Goal: Obtain resource: Download file/media

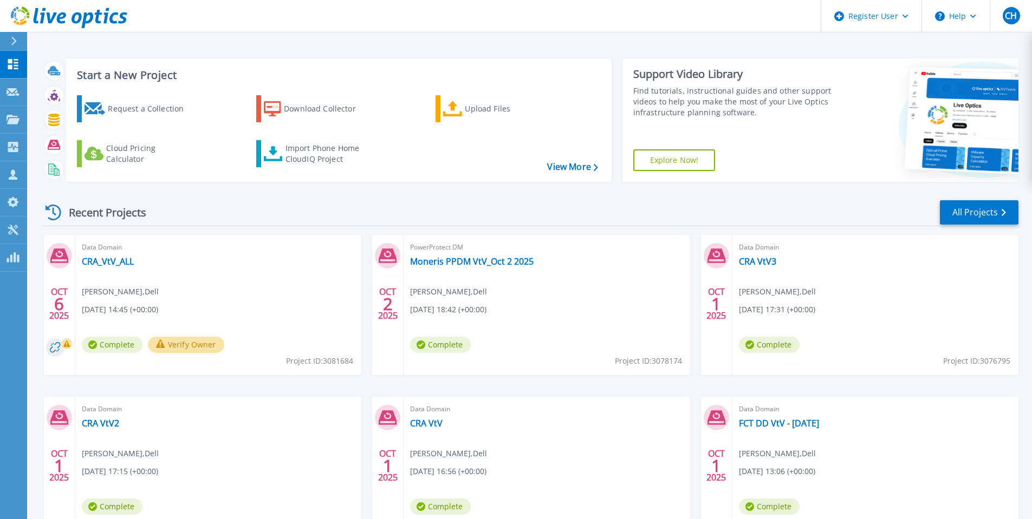
click at [181, 341] on button "Verify Owner" at bounding box center [186, 345] width 76 height 16
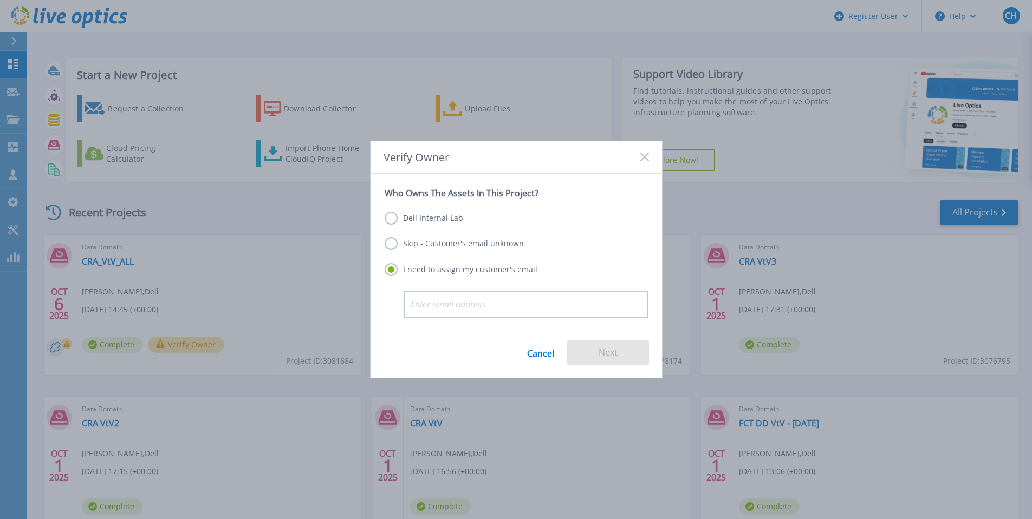
click at [392, 217] on label "Dell Internal Lab" at bounding box center [424, 218] width 79 height 13
click at [0, 0] on input "Dell Internal Lab" at bounding box center [0, 0] width 0 height 0
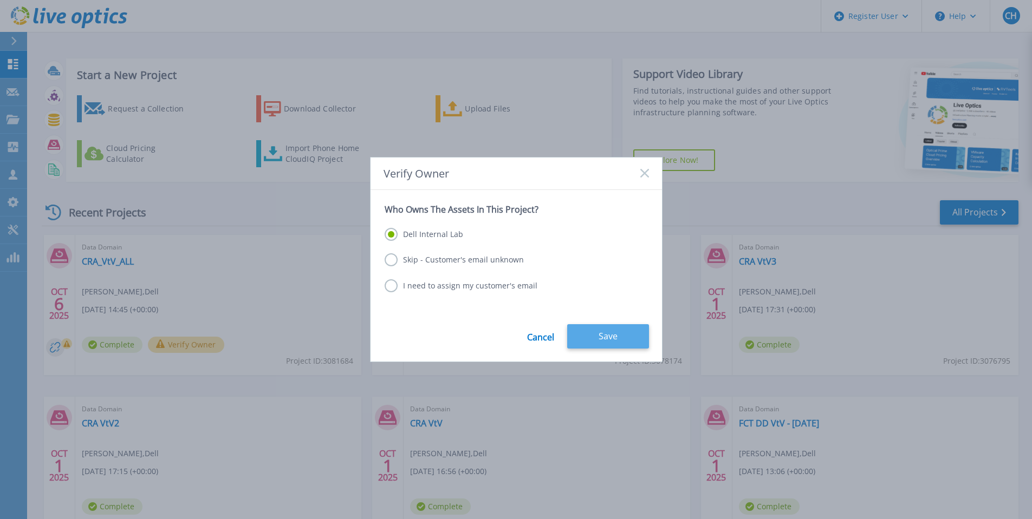
click at [602, 339] on button "Save" at bounding box center [608, 336] width 82 height 24
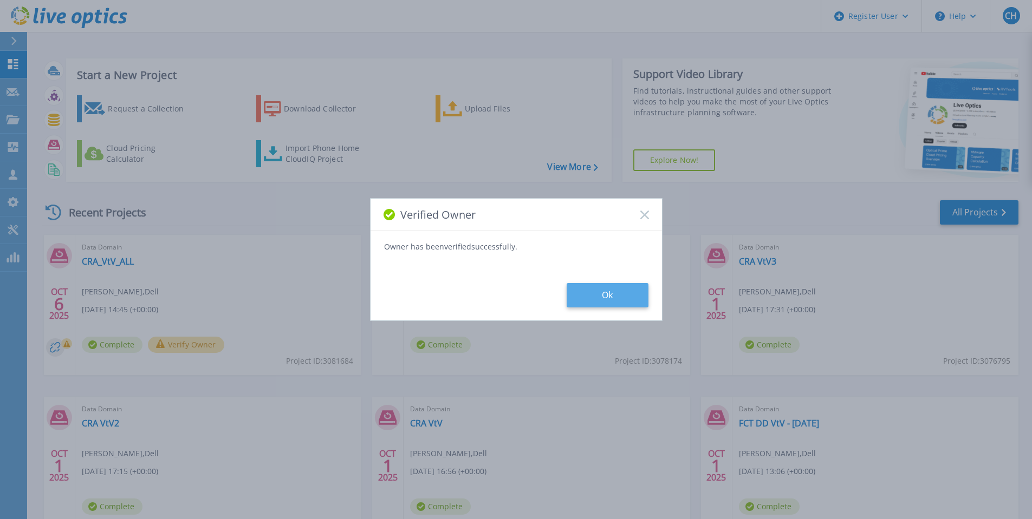
click at [585, 298] on button "Ok" at bounding box center [608, 295] width 82 height 24
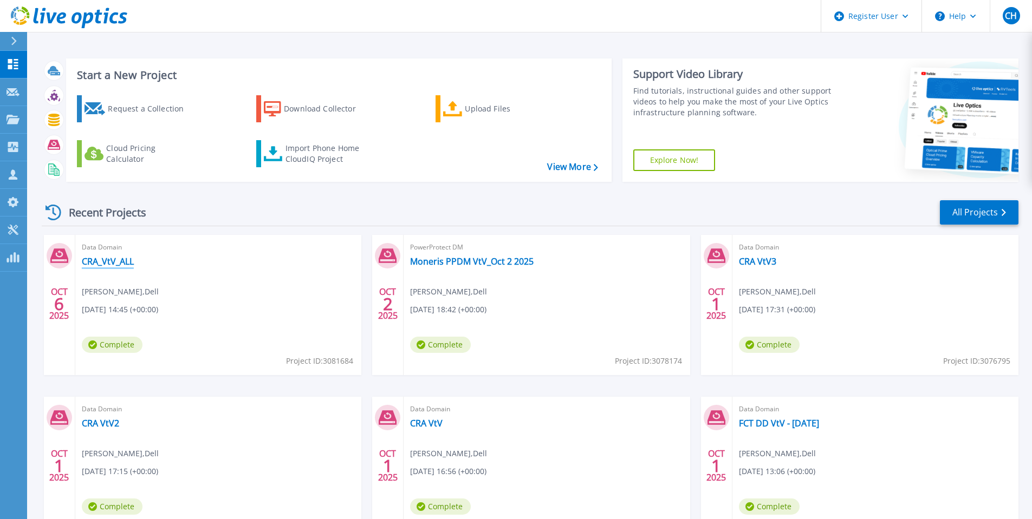
click at [98, 261] on link "CRA_VtV_ALL" at bounding box center [108, 261] width 52 height 11
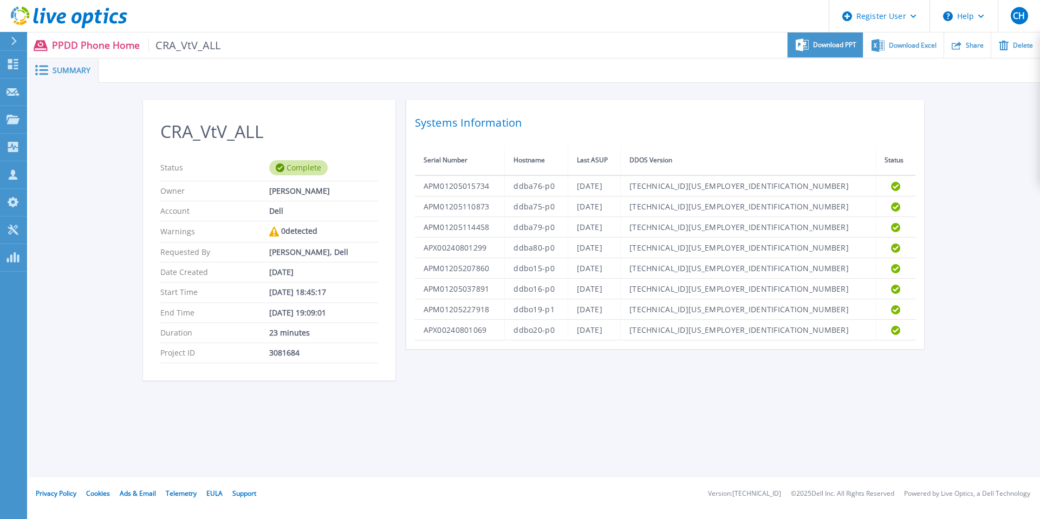
click at [837, 45] on span "Download PPT" at bounding box center [834, 45] width 43 height 6
click at [991, 156] on div "CRA_VtV_ALL Status Complete Owner Casey Hilkers Account Dell Warnings 0 detecte…" at bounding box center [534, 246] width 1011 height 327
